Goal: Task Accomplishment & Management: Manage account settings

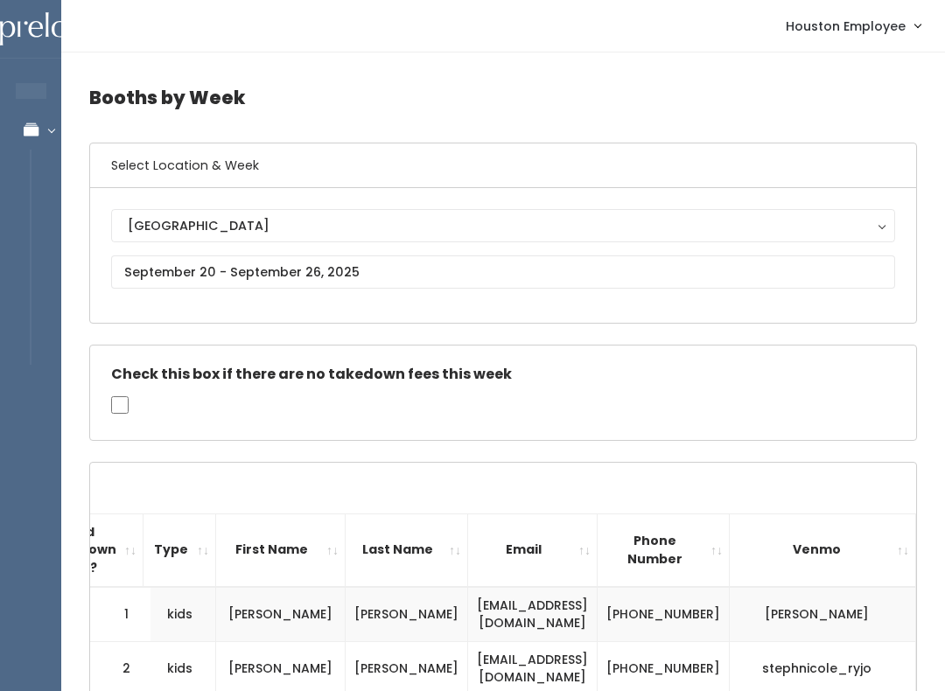
click at [39, 133] on icon at bounding box center [30, 129] width 61 height 15
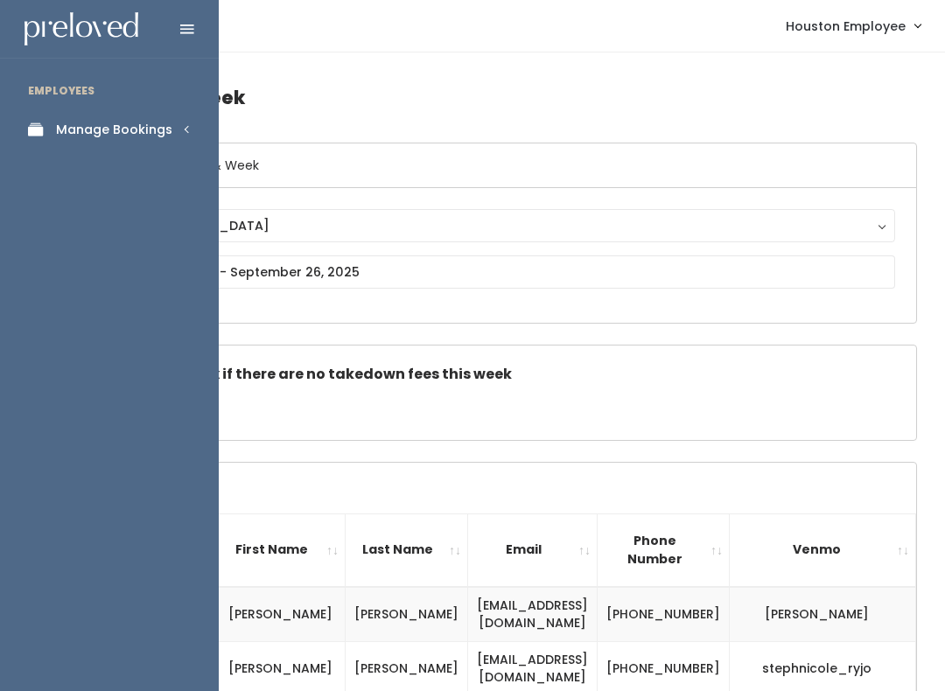
click at [135, 129] on div "Manage Bookings" at bounding box center [114, 130] width 116 height 18
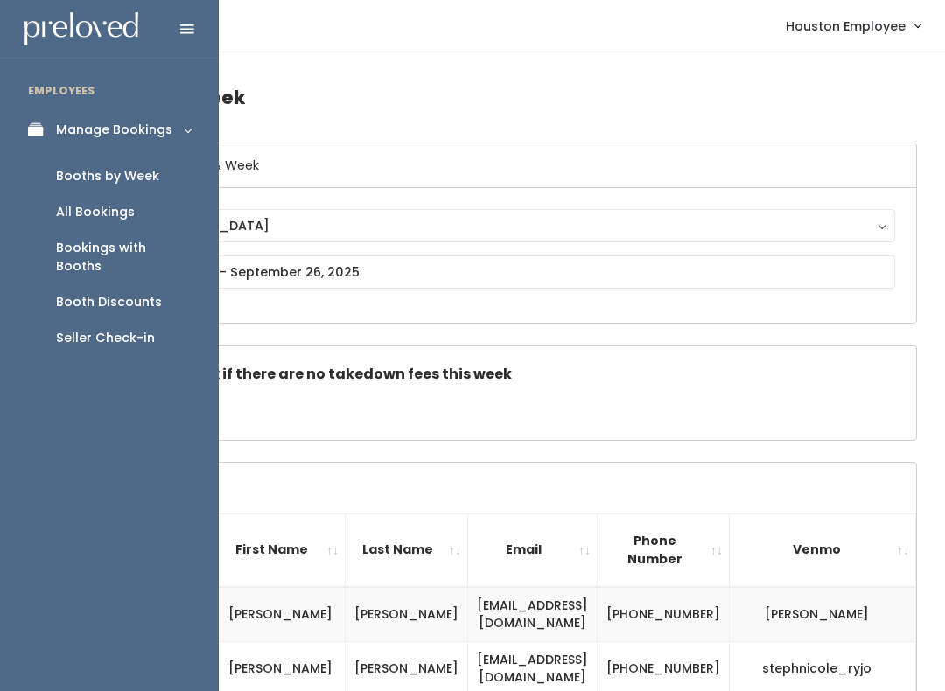
click at [141, 293] on div "Booth Discounts" at bounding box center [109, 302] width 106 height 18
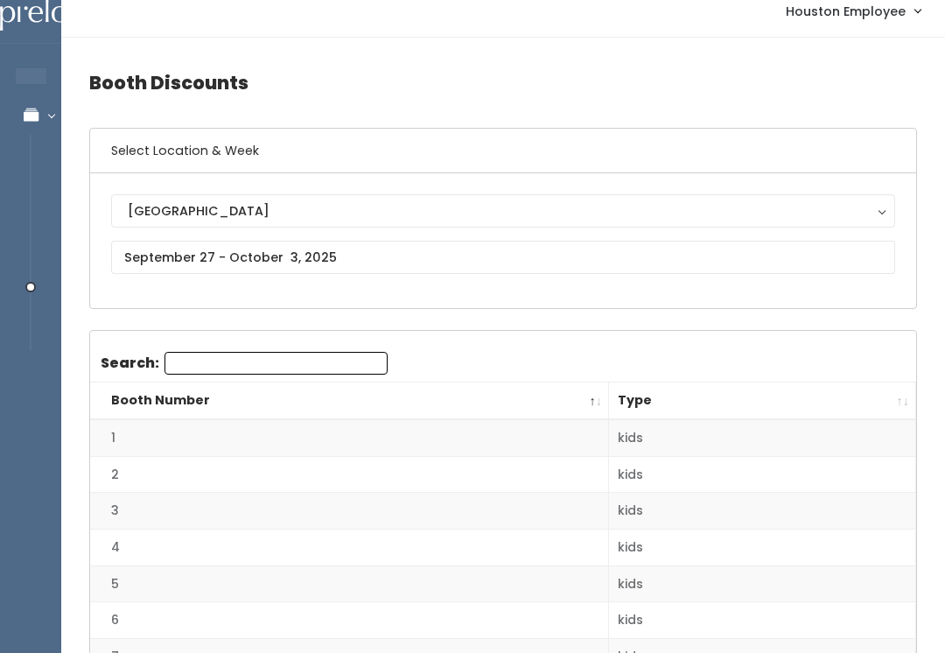
scroll to position [14, 0]
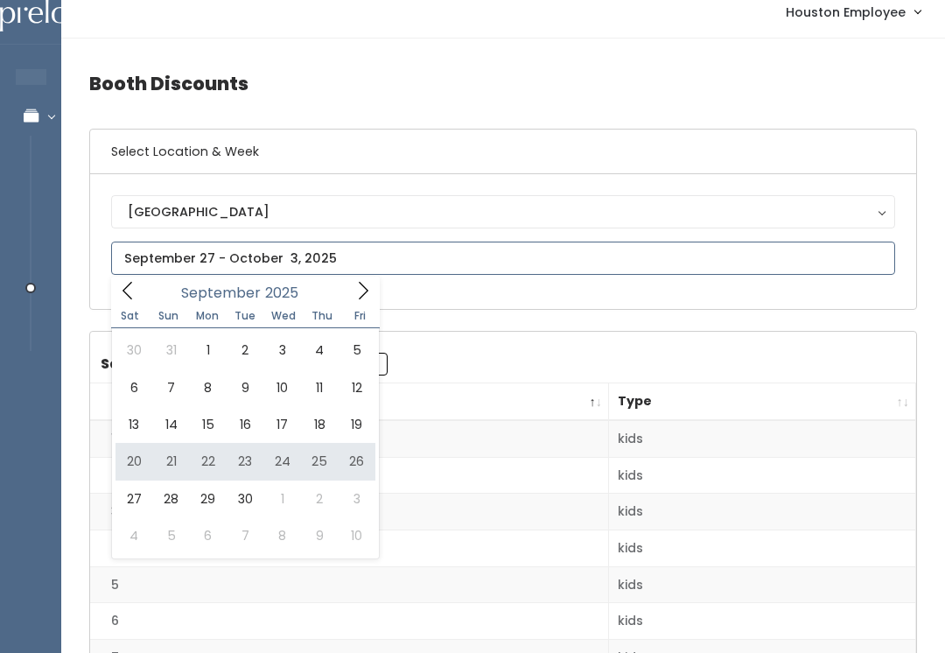
type input "[DATE] to [DATE]"
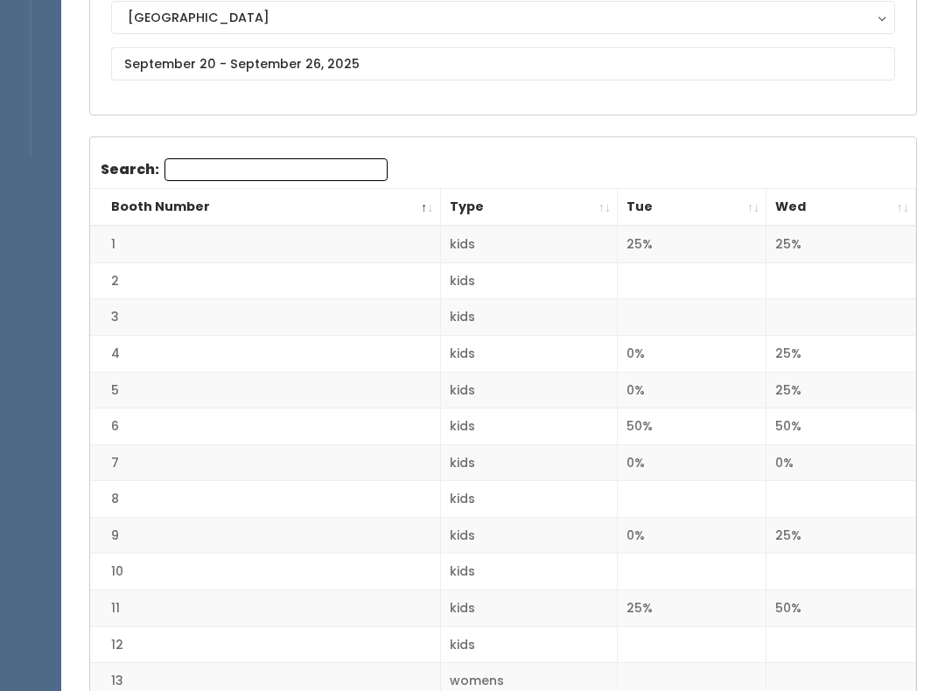
scroll to position [207, 0]
click at [870, 210] on th "Wed" at bounding box center [841, 209] width 150 height 38
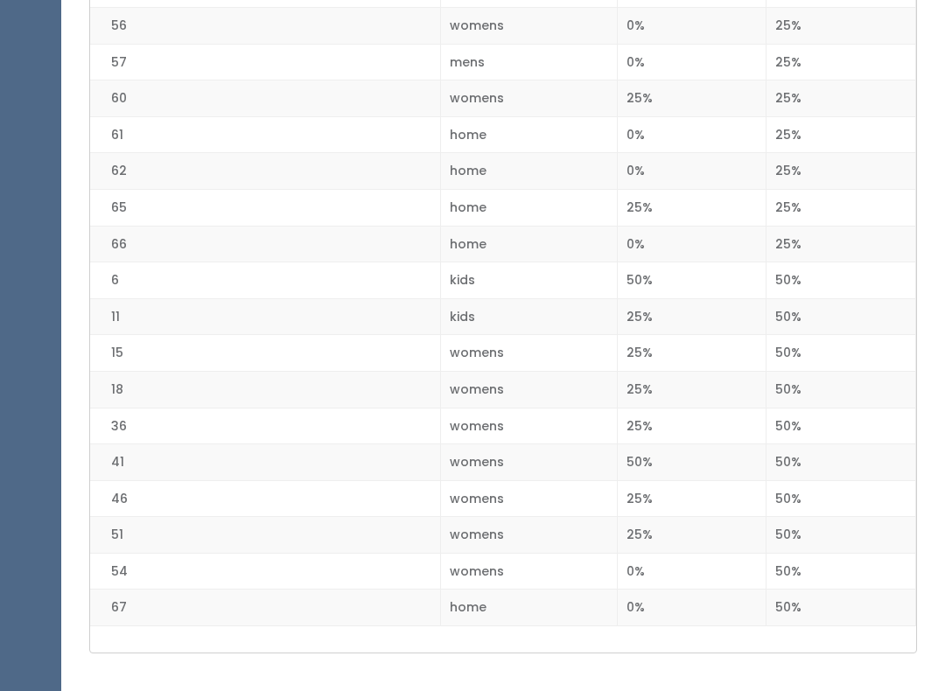
scroll to position [2278, 0]
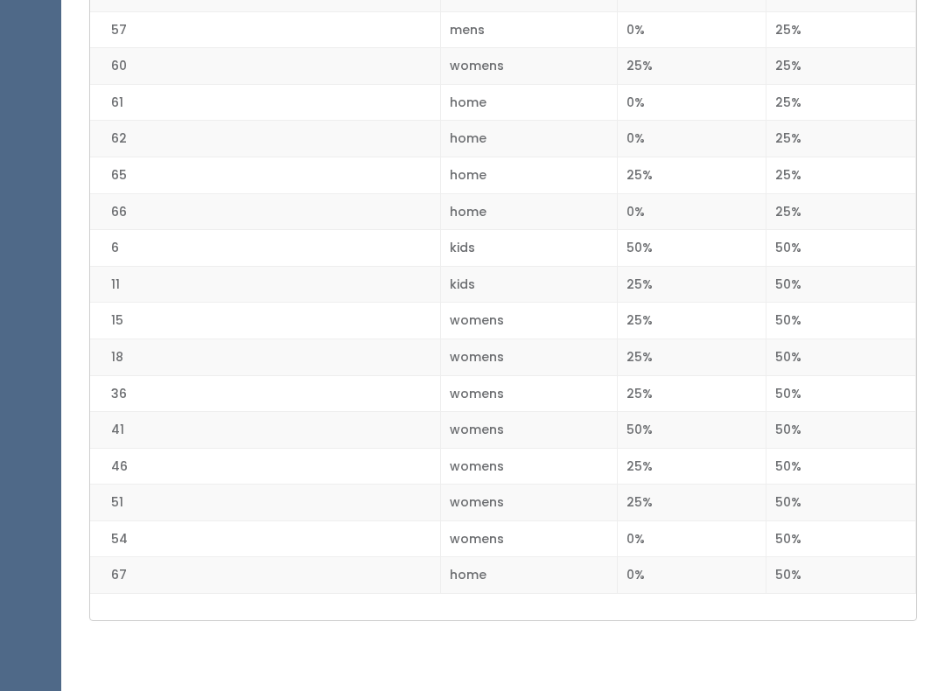
click at [813, 375] on td "50%" at bounding box center [841, 393] width 150 height 37
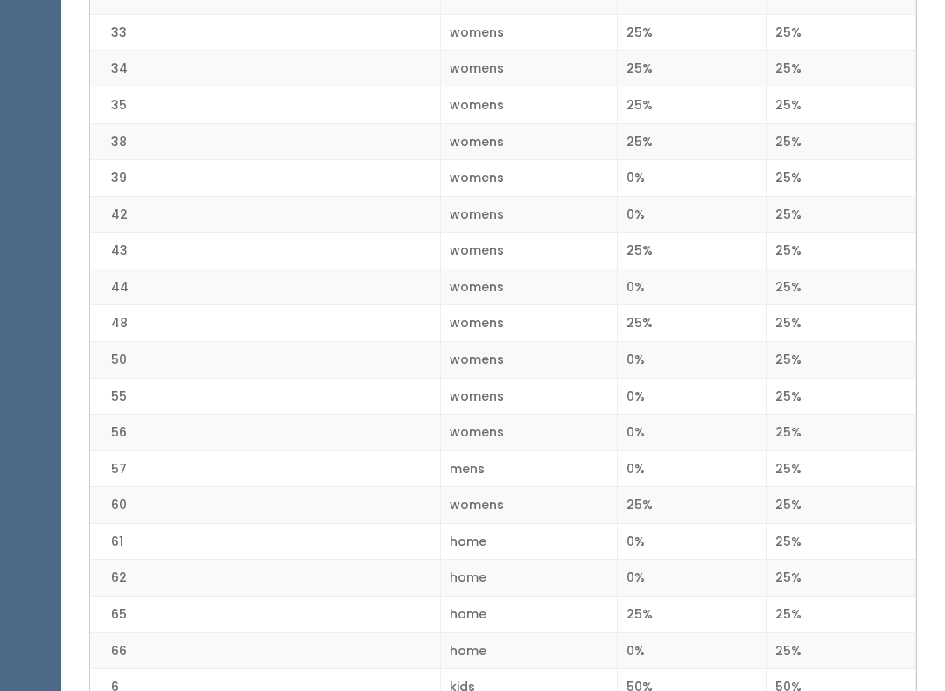
scroll to position [1840, 0]
